Goal: Task Accomplishment & Management: Manage account settings

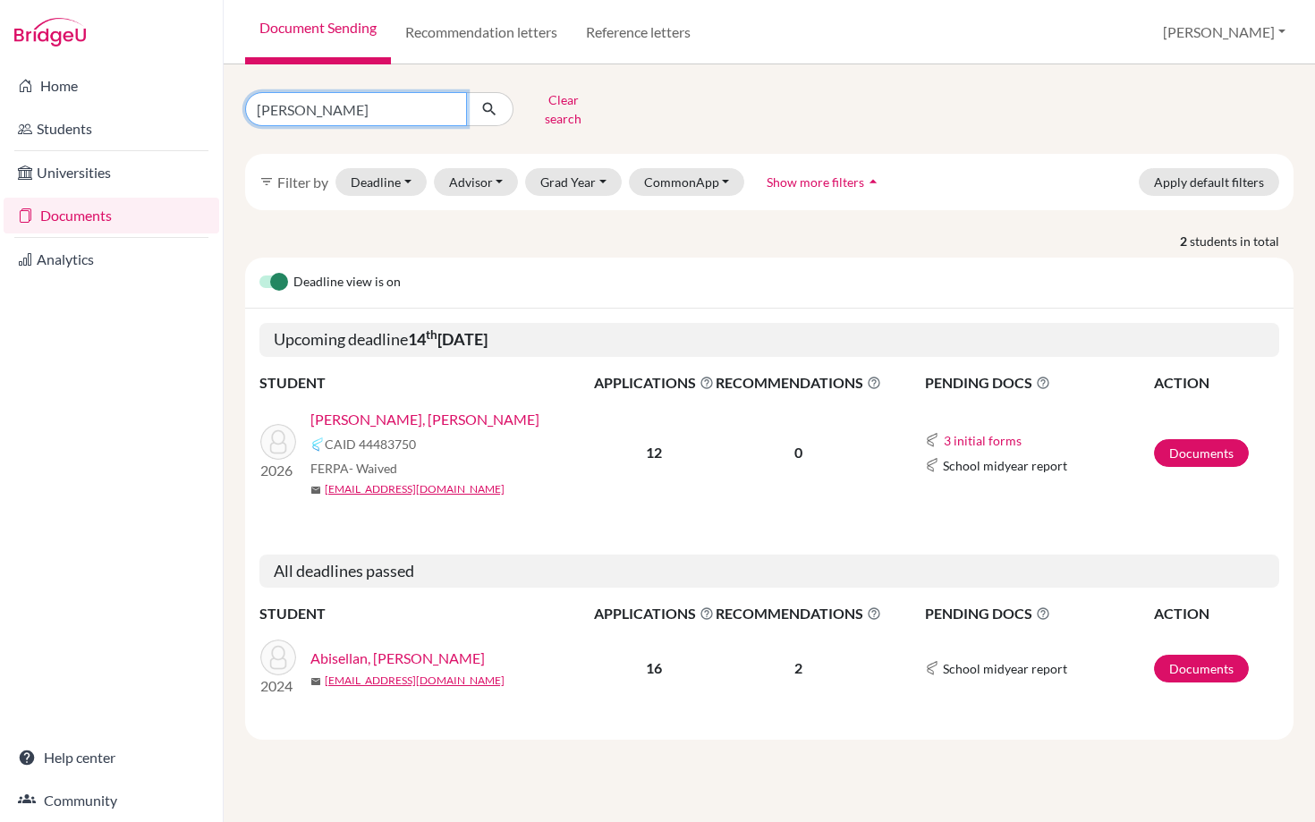
drag, startPoint x: 337, startPoint y: 107, endPoint x: 219, endPoint y: 102, distance: 118.2
click at [219, 103] on div "Home Students Universities Documents Analytics Help center Community Document S…" at bounding box center [657, 411] width 1315 height 822
type input "esteban"
click button "submit" at bounding box center [489, 109] width 47 height 34
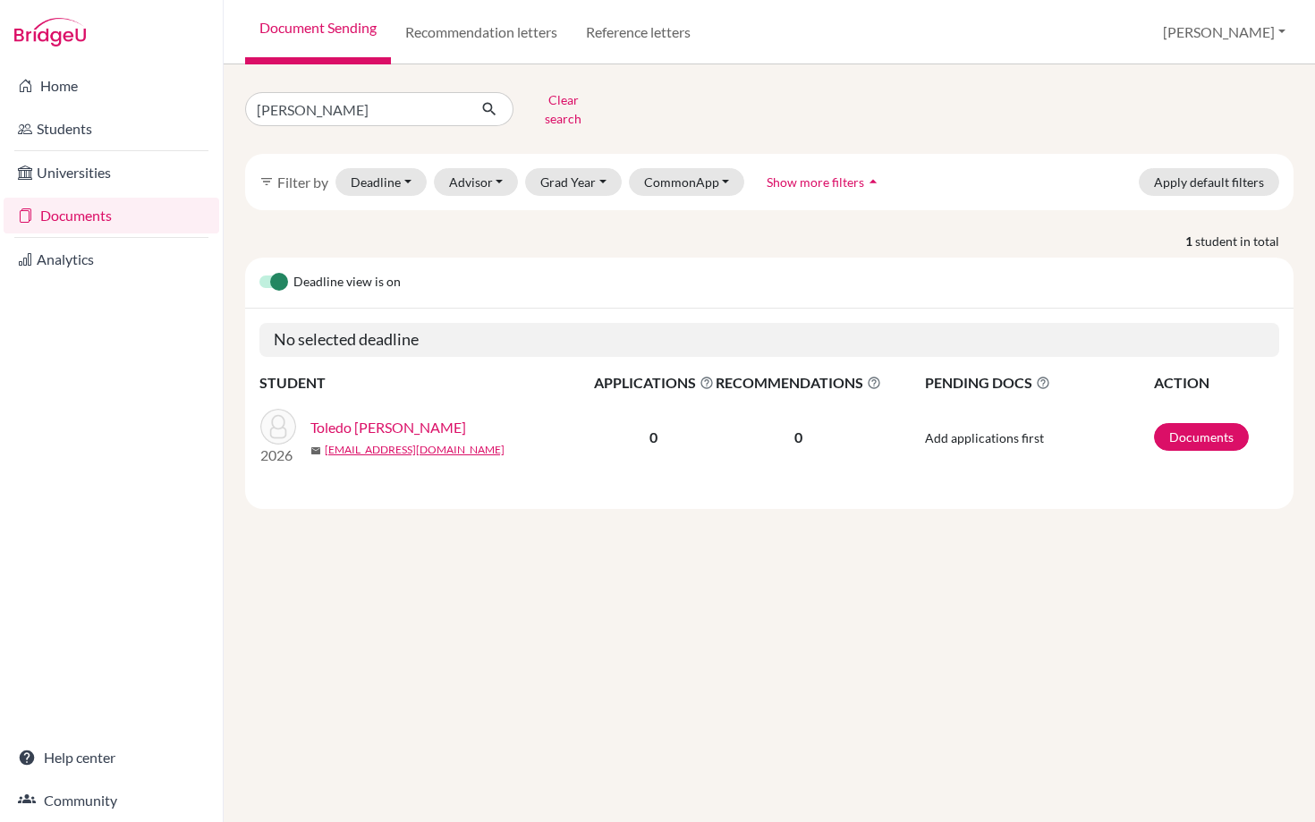
click at [434, 417] on link "Toledo [PERSON_NAME]" at bounding box center [388, 427] width 156 height 21
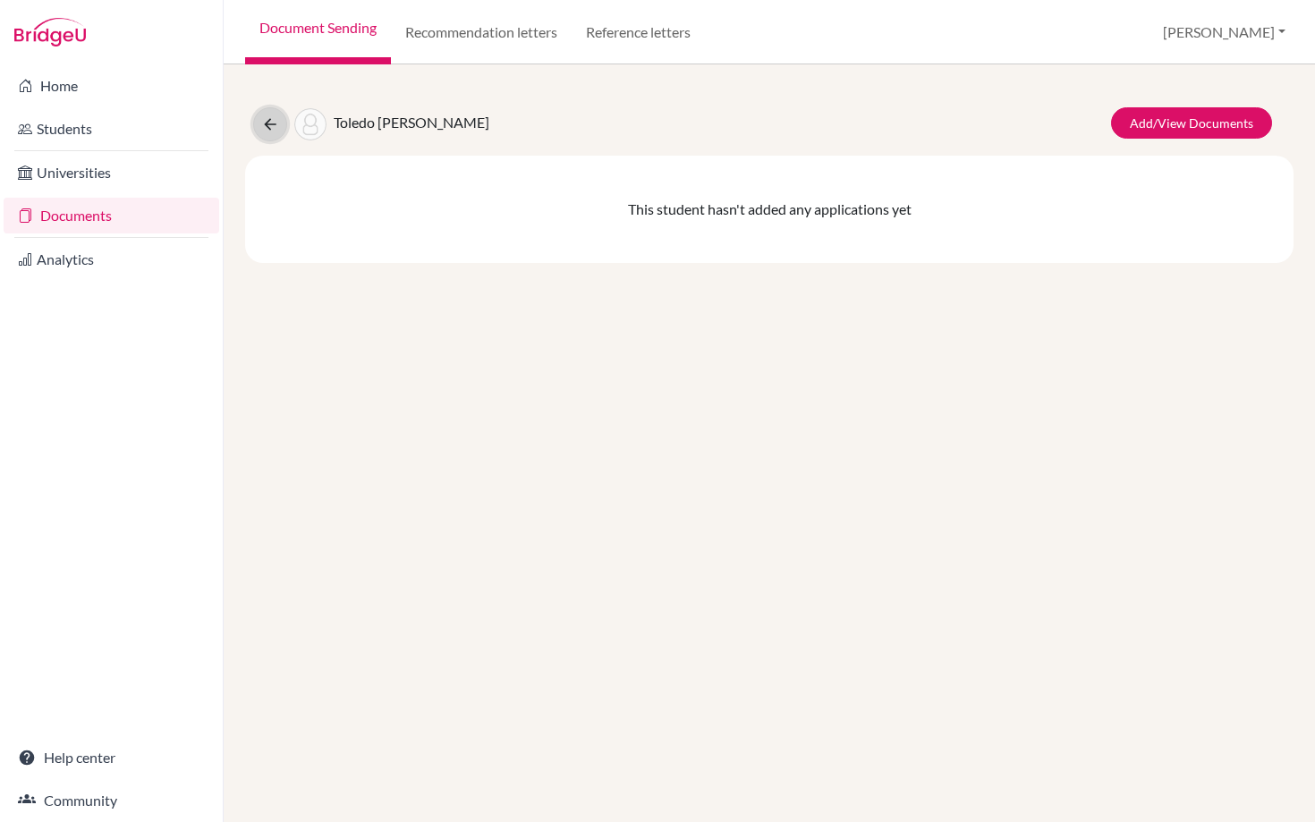
click at [259, 119] on button at bounding box center [270, 124] width 34 height 34
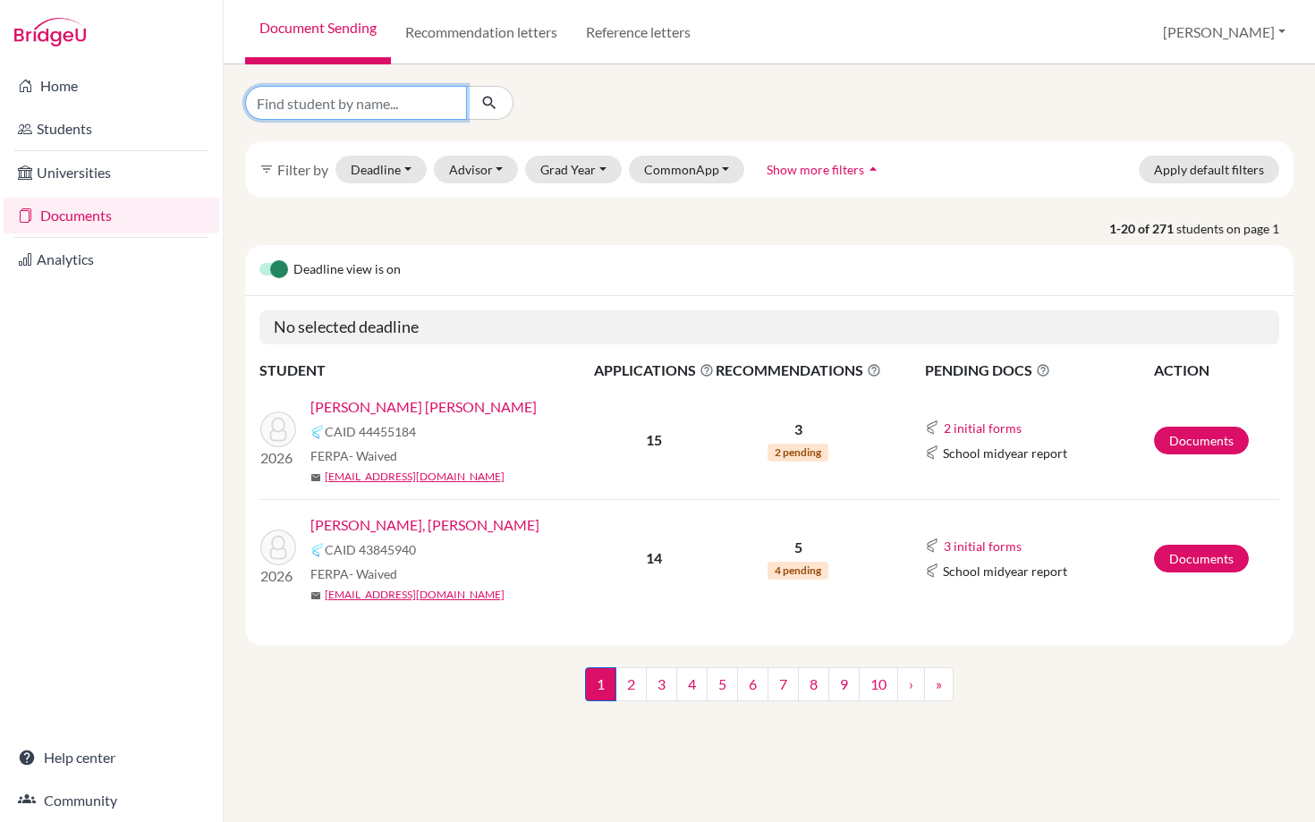
click at [351, 106] on input "Find student by name..." at bounding box center [356, 103] width 222 height 34
type input "[GEOGRAPHIC_DATA]"
click button "submit" at bounding box center [489, 103] width 47 height 34
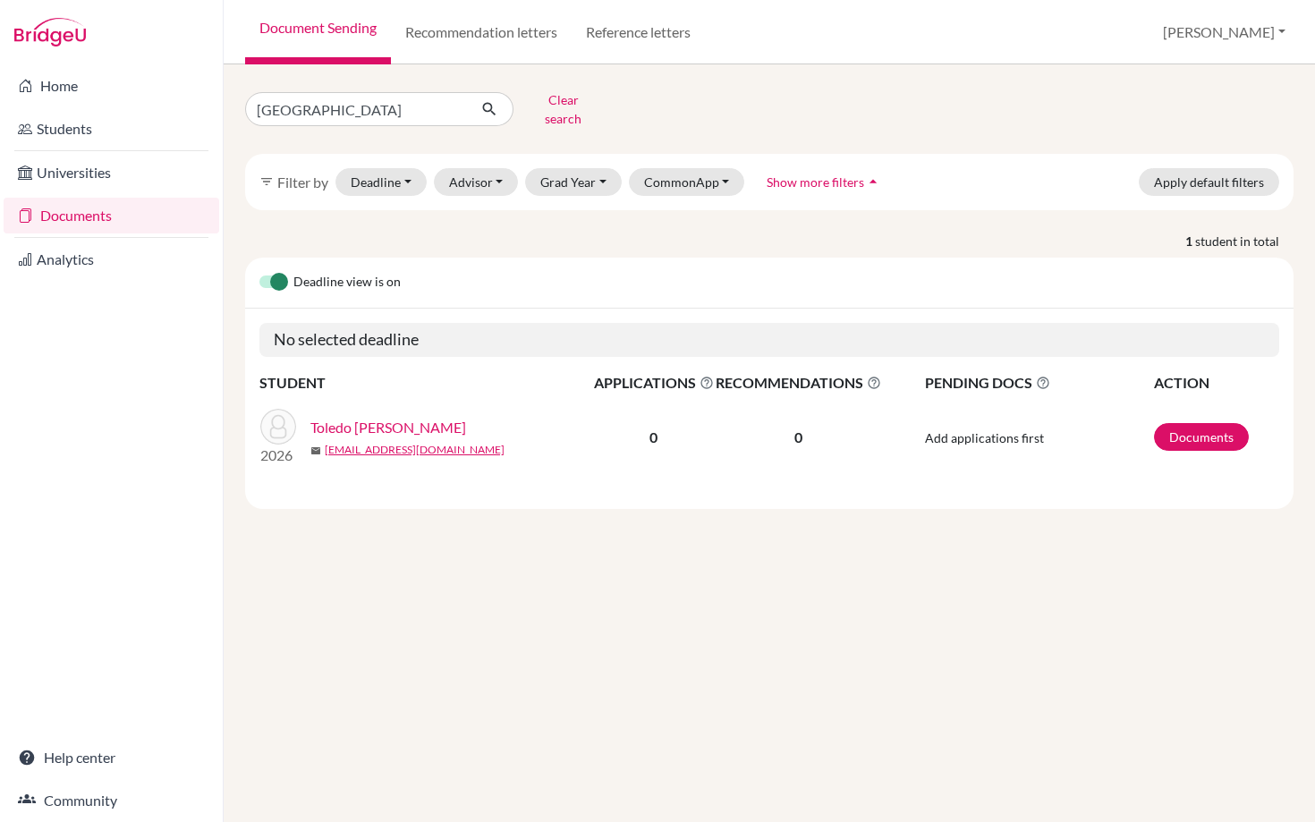
click at [421, 417] on link "Toledo [PERSON_NAME]" at bounding box center [388, 427] width 156 height 21
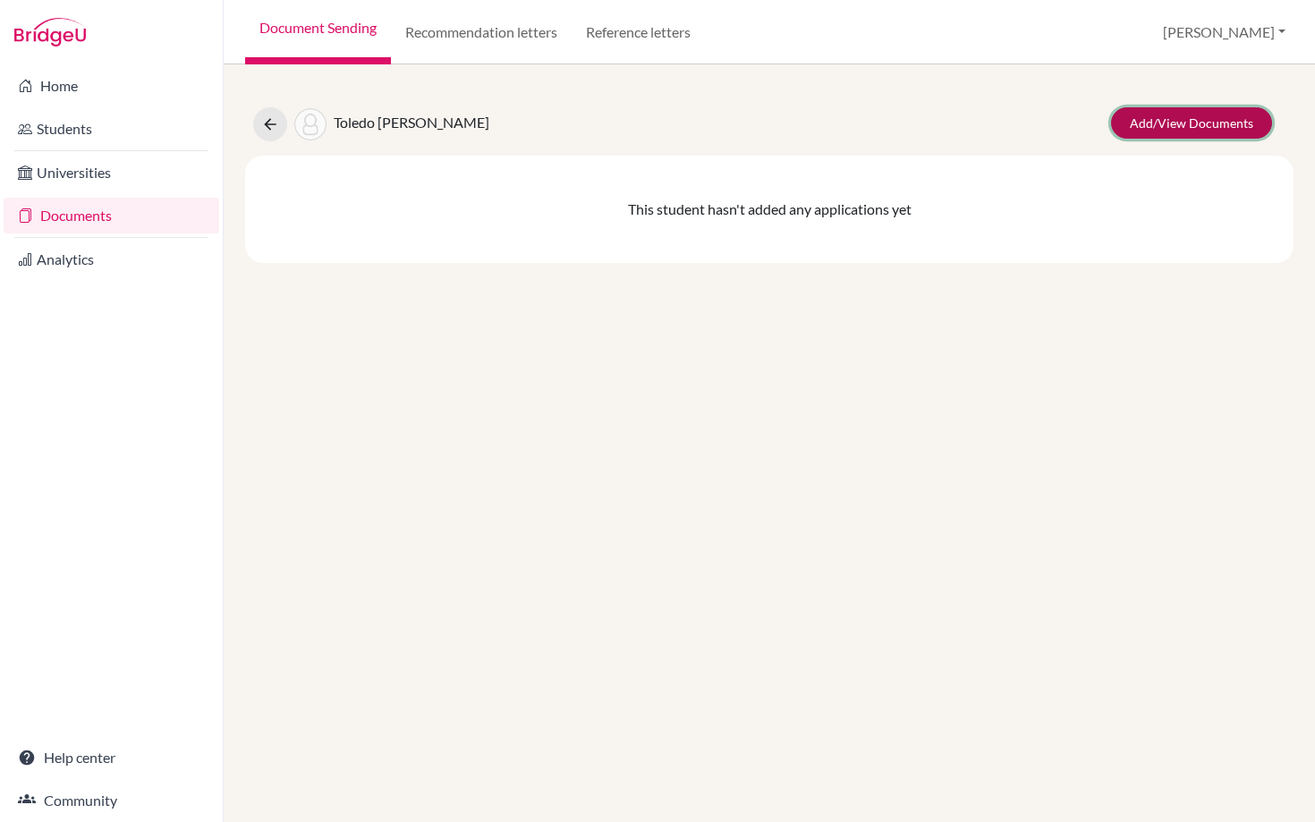
click at [1170, 132] on link "Add/View Documents" at bounding box center [1191, 122] width 161 height 31
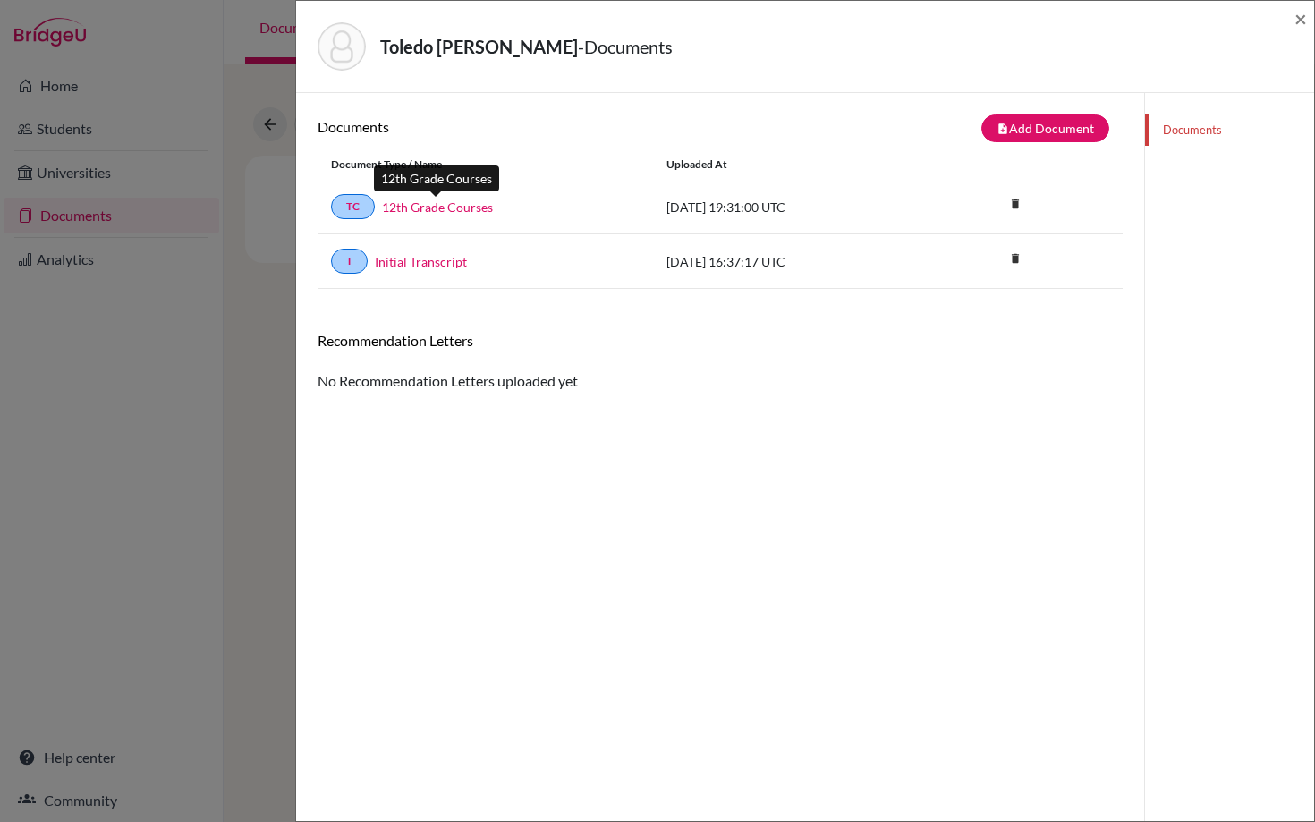
click at [443, 210] on link "12th Grade Courses" at bounding box center [437, 207] width 111 height 19
click at [417, 263] on link "Initial Transcript" at bounding box center [421, 261] width 92 height 19
